Goal: Information Seeking & Learning: Check status

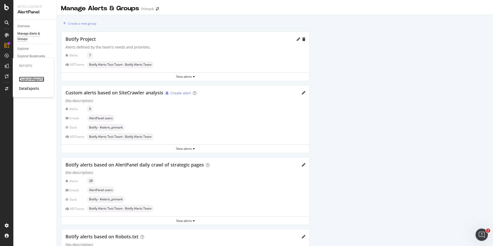
click at [29, 80] on div "CustomReports" at bounding box center [31, 79] width 25 height 5
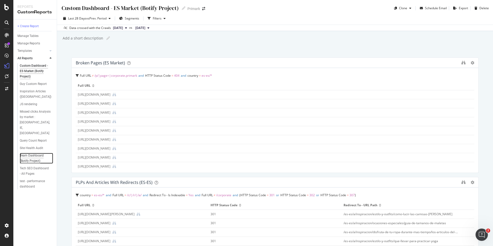
click at [32, 153] on div "Team Dashboard (Botify Project)" at bounding box center [35, 158] width 30 height 11
